Goal: Task Accomplishment & Management: Complete application form

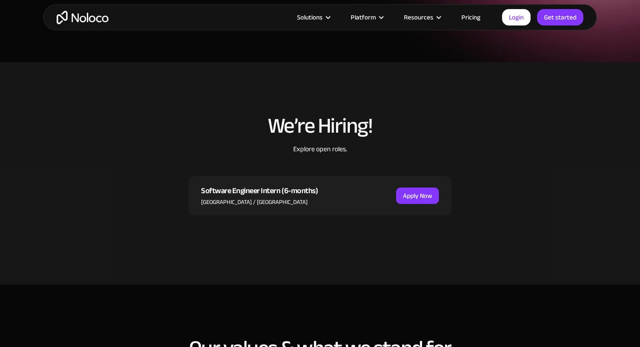
scroll to position [157, 0]
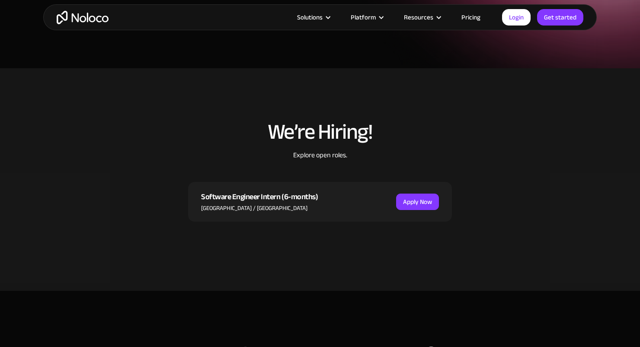
click at [403, 192] on div "Software Engineer Intern (6-months) [GEOGRAPHIC_DATA] / [GEOGRAPHIC_DATA] Apply…" at bounding box center [320, 202] width 264 height 40
click at [409, 196] on link "Apply Now" at bounding box center [417, 202] width 43 height 16
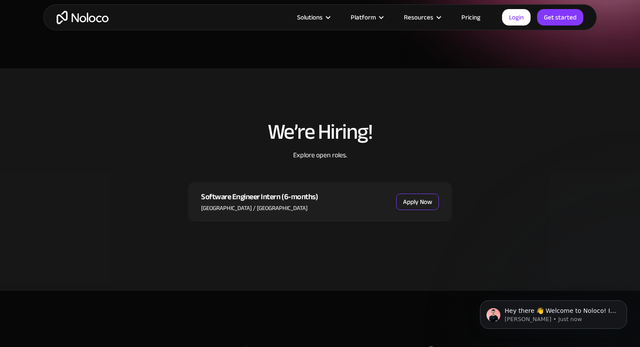
scroll to position [0, 0]
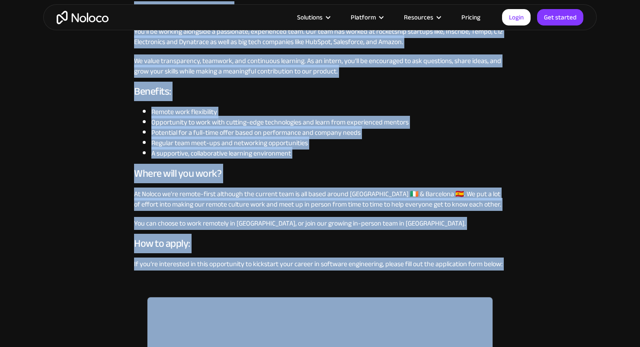
scroll to position [660, 0]
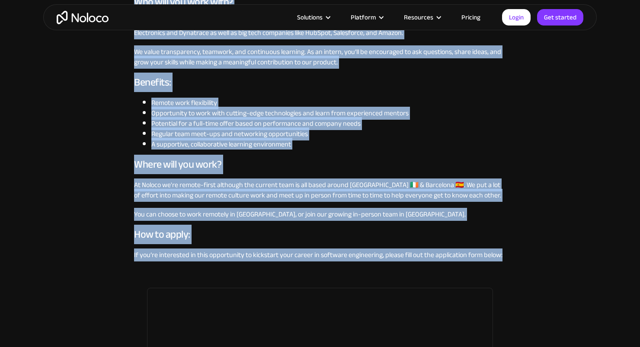
drag, startPoint x: 136, startPoint y: 119, endPoint x: 505, endPoint y: 259, distance: 394.7
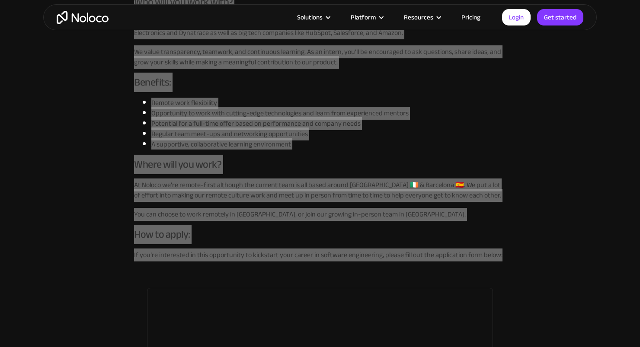
copy div "Noloco is looking for a Software Engineer Intern to join our mission of buildin…"
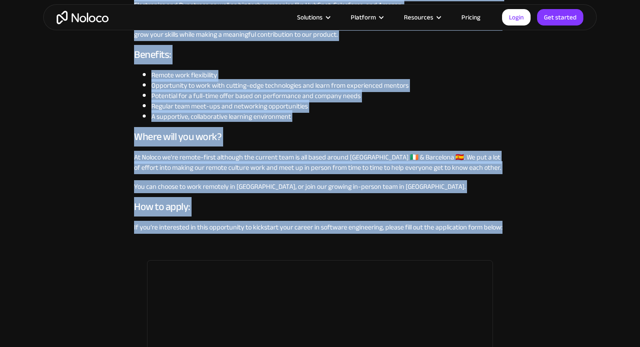
click at [392, 157] on p "At Noloco we're remote-first although the current team is all based around Dubl…" at bounding box center [320, 162] width 372 height 21
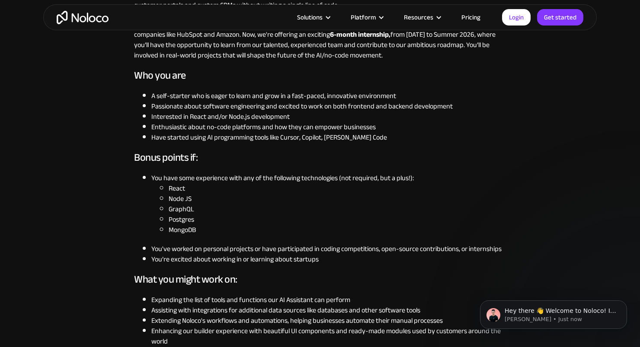
scroll to position [289, 0]
